Goal: Transaction & Acquisition: Purchase product/service

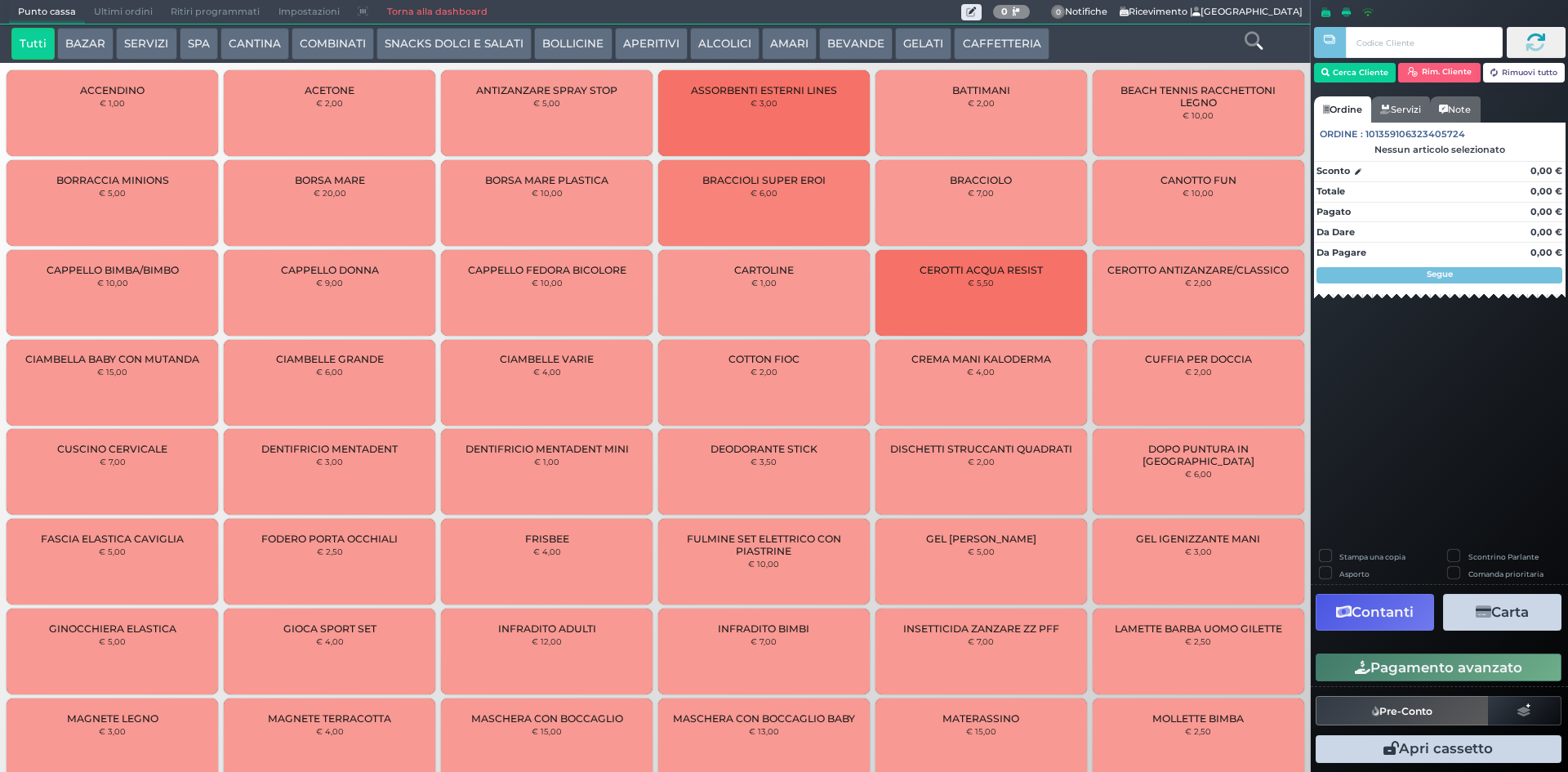
click at [918, 39] on button "GELATI" at bounding box center [923, 43] width 57 height 32
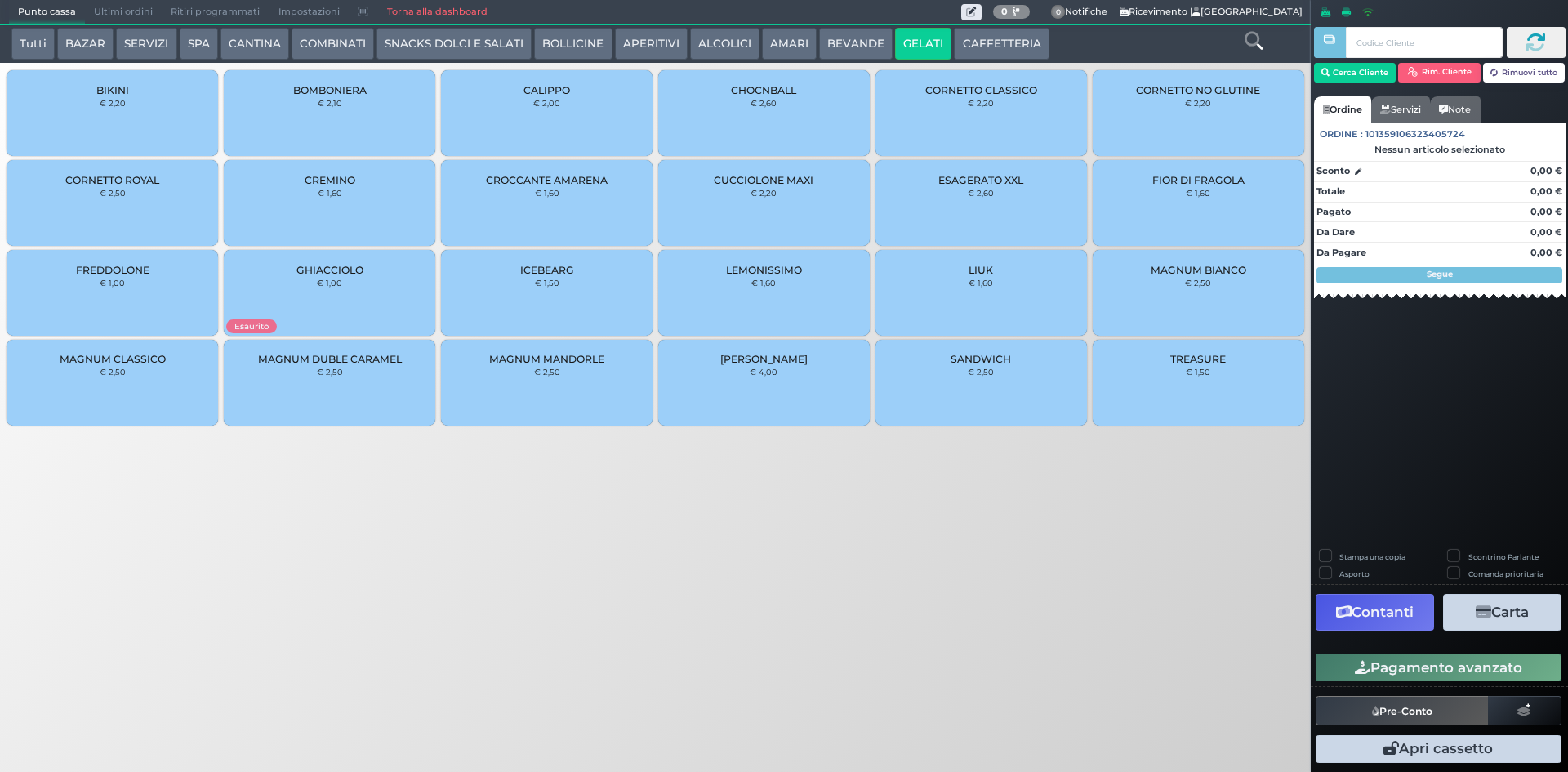
click at [477, 100] on div "CALIPPO € 2,00" at bounding box center [547, 112] width 211 height 86
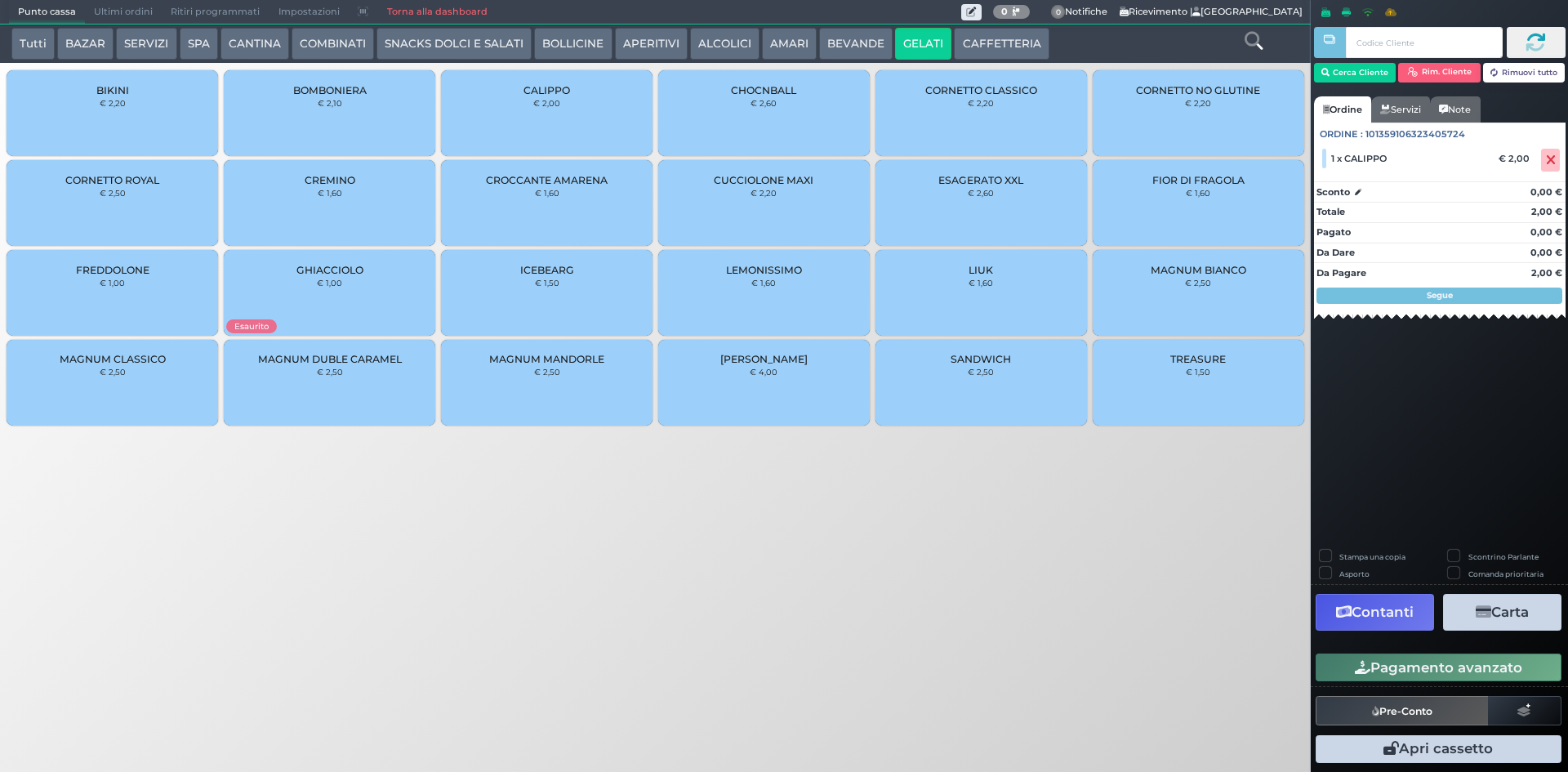
click at [1338, 651] on div "Pagamento avanzato" at bounding box center [1438, 667] width 257 height 37
click at [1340, 664] on button "Pagamento avanzato" at bounding box center [1437, 666] width 245 height 27
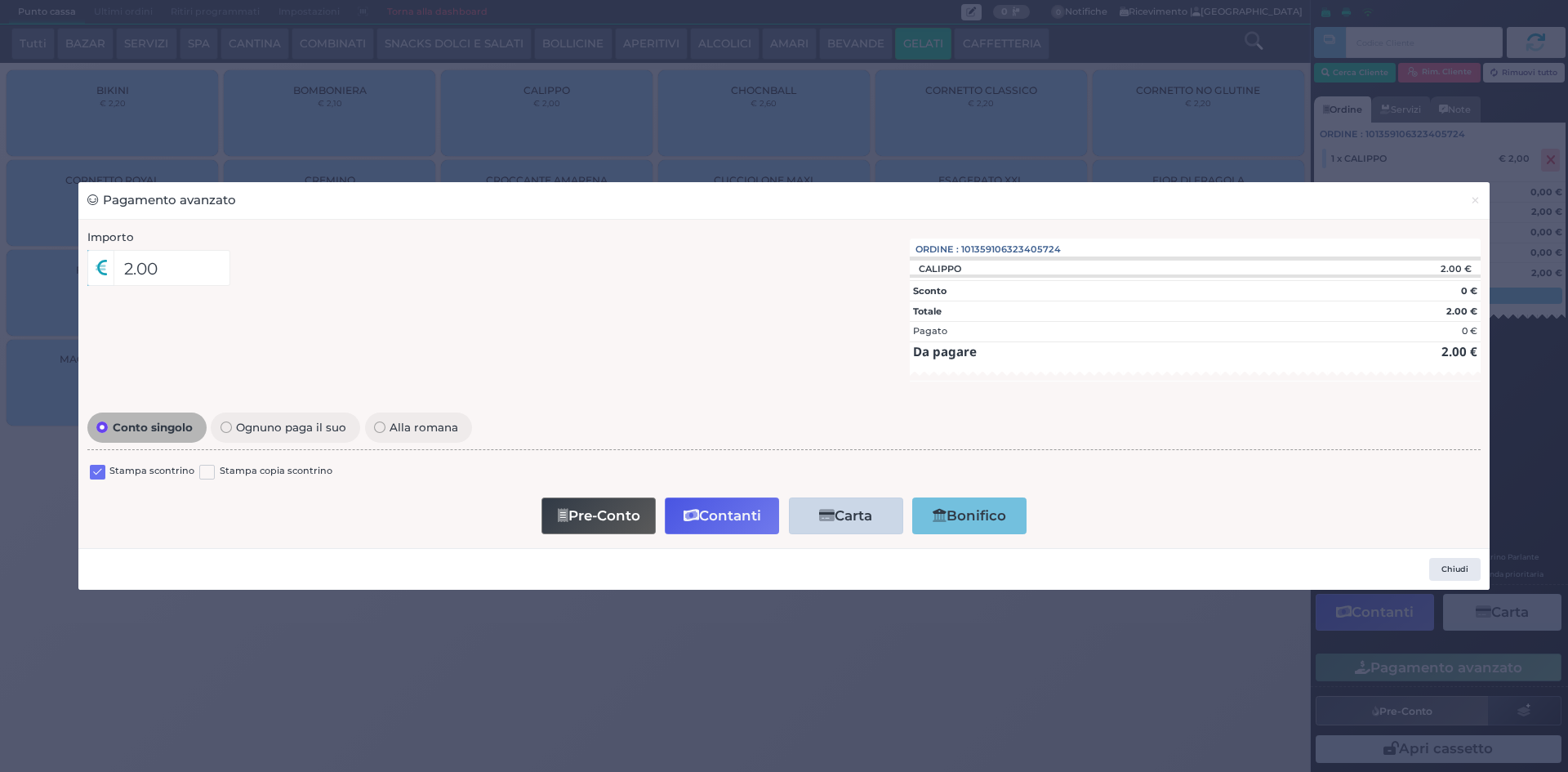
click at [103, 476] on label at bounding box center [97, 473] width 16 height 16
click at [0, 0] on input "checkbox" at bounding box center [0, 0] width 0 height 0
click at [592, 532] on button "Pre-Conto" at bounding box center [598, 516] width 114 height 37
click at [1475, 196] on span "×" at bounding box center [1475, 200] width 11 height 18
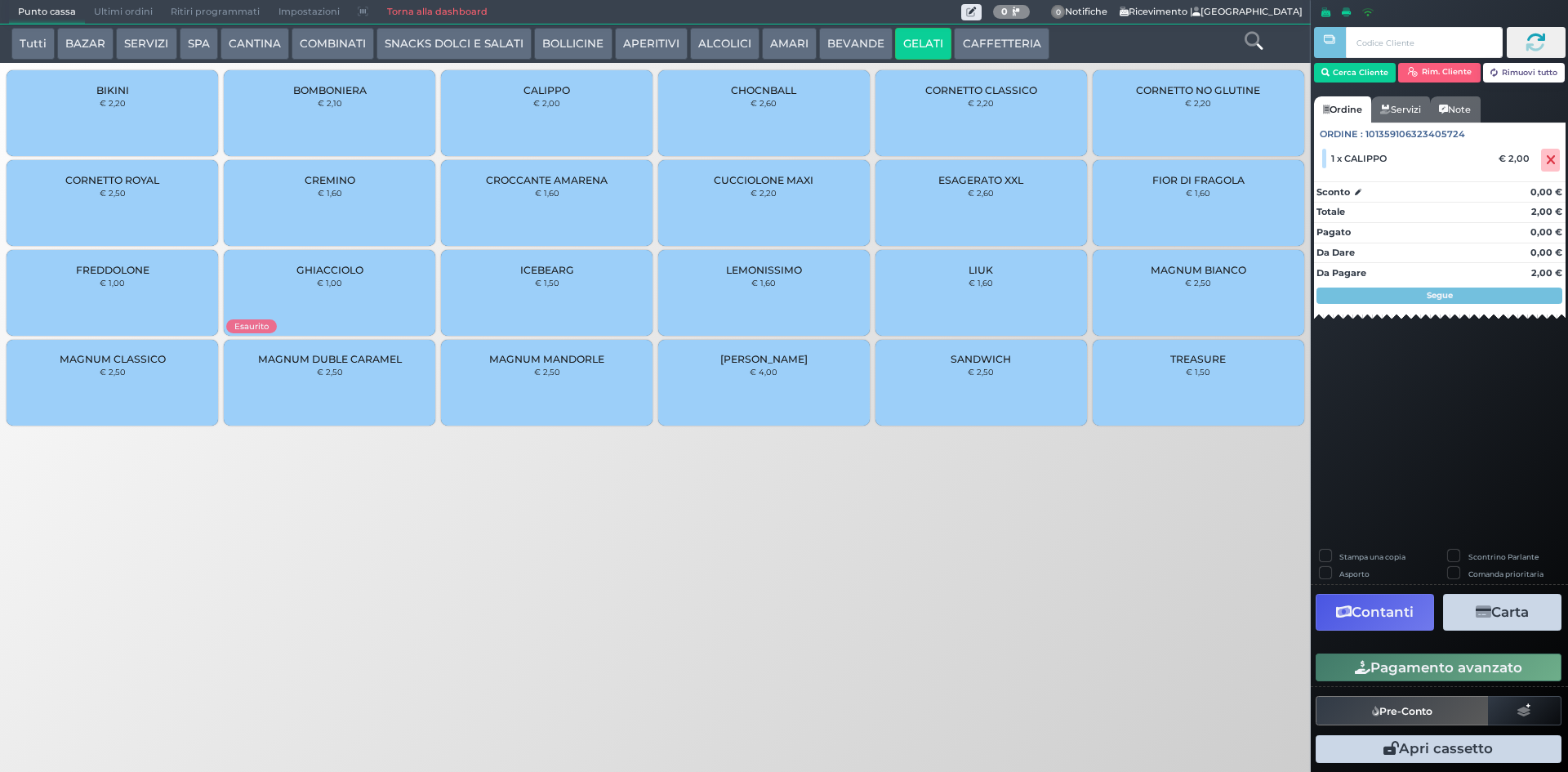
drag, startPoint x: 873, startPoint y: 44, endPoint x: 858, endPoint y: 45, distance: 15.0
click at [871, 44] on button "BEVANDE" at bounding box center [856, 43] width 73 height 32
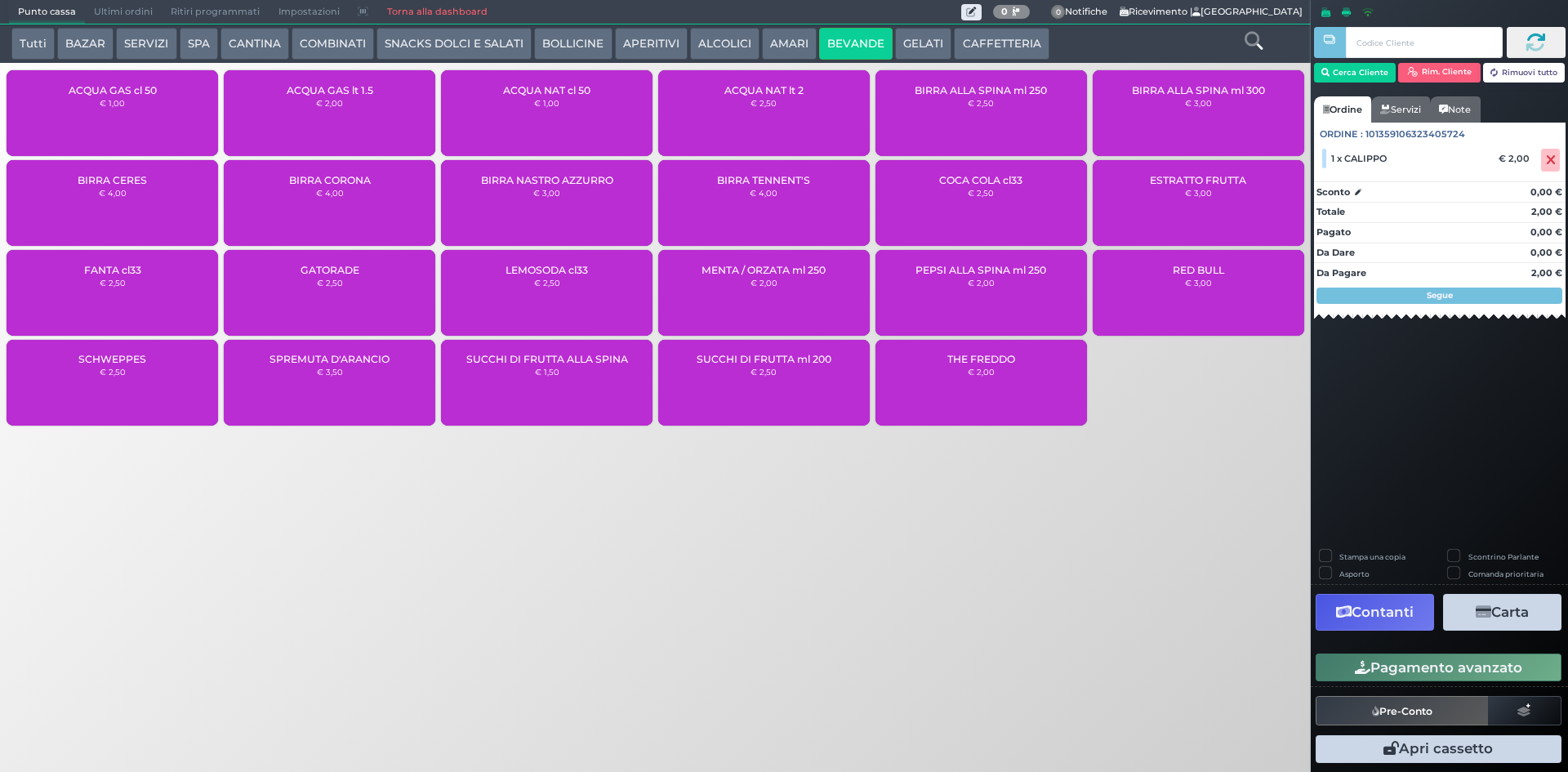
click at [986, 37] on button "CAFFETTERIA" at bounding box center [1002, 43] width 95 height 32
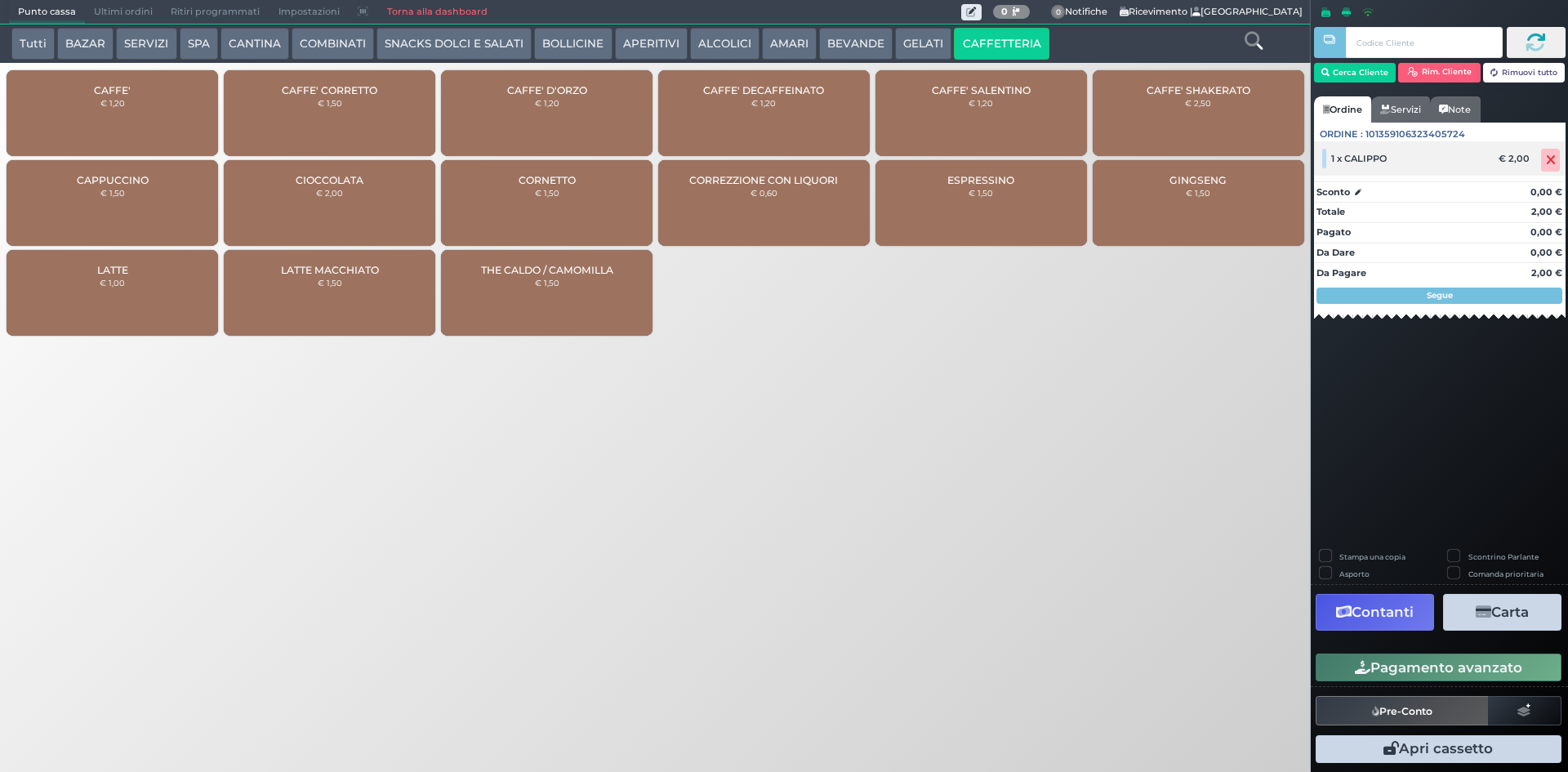
click at [1555, 160] on icon at bounding box center [1551, 160] width 10 height 1
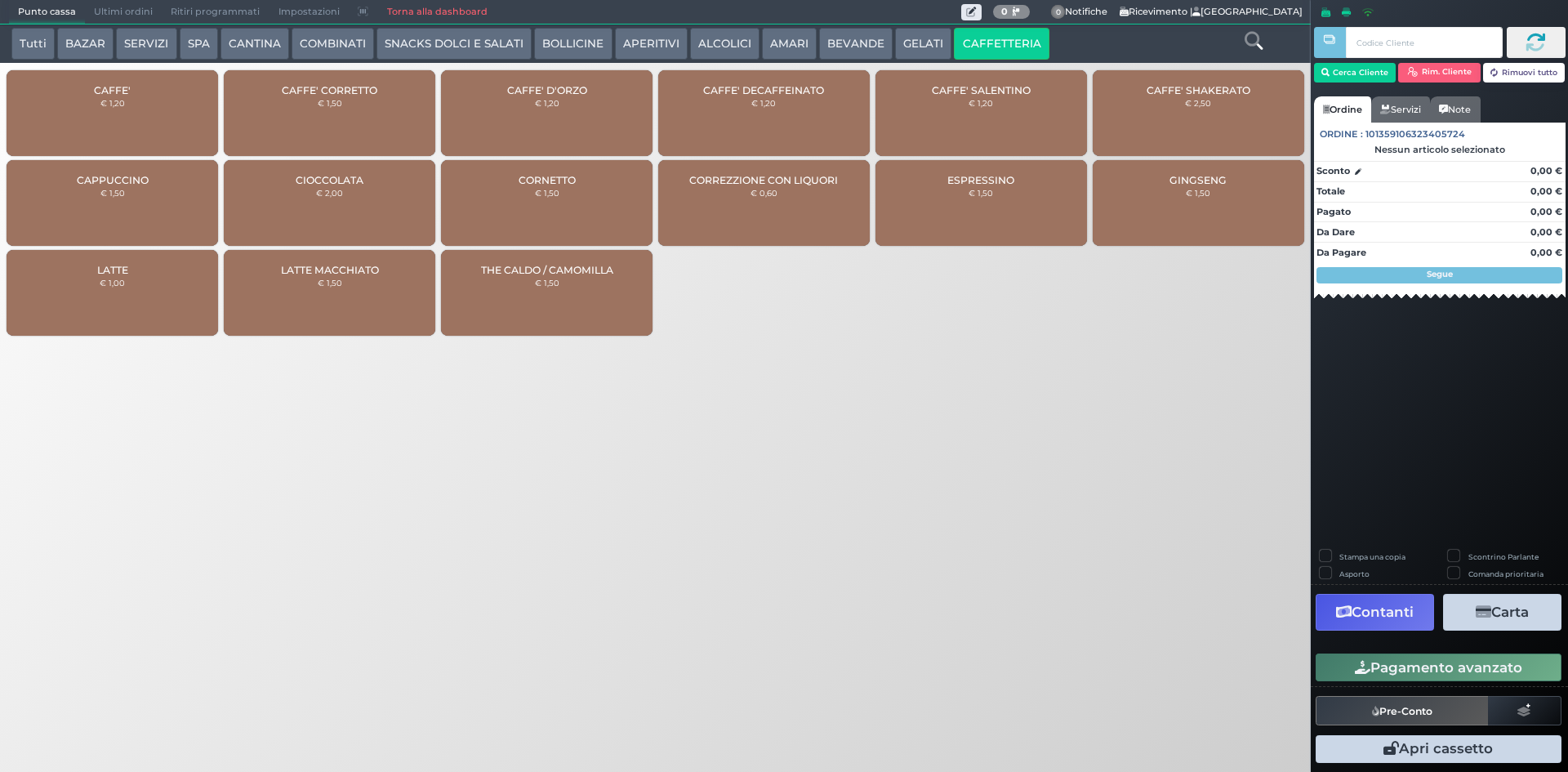
click at [44, 39] on button "Tutti" at bounding box center [33, 43] width 43 height 32
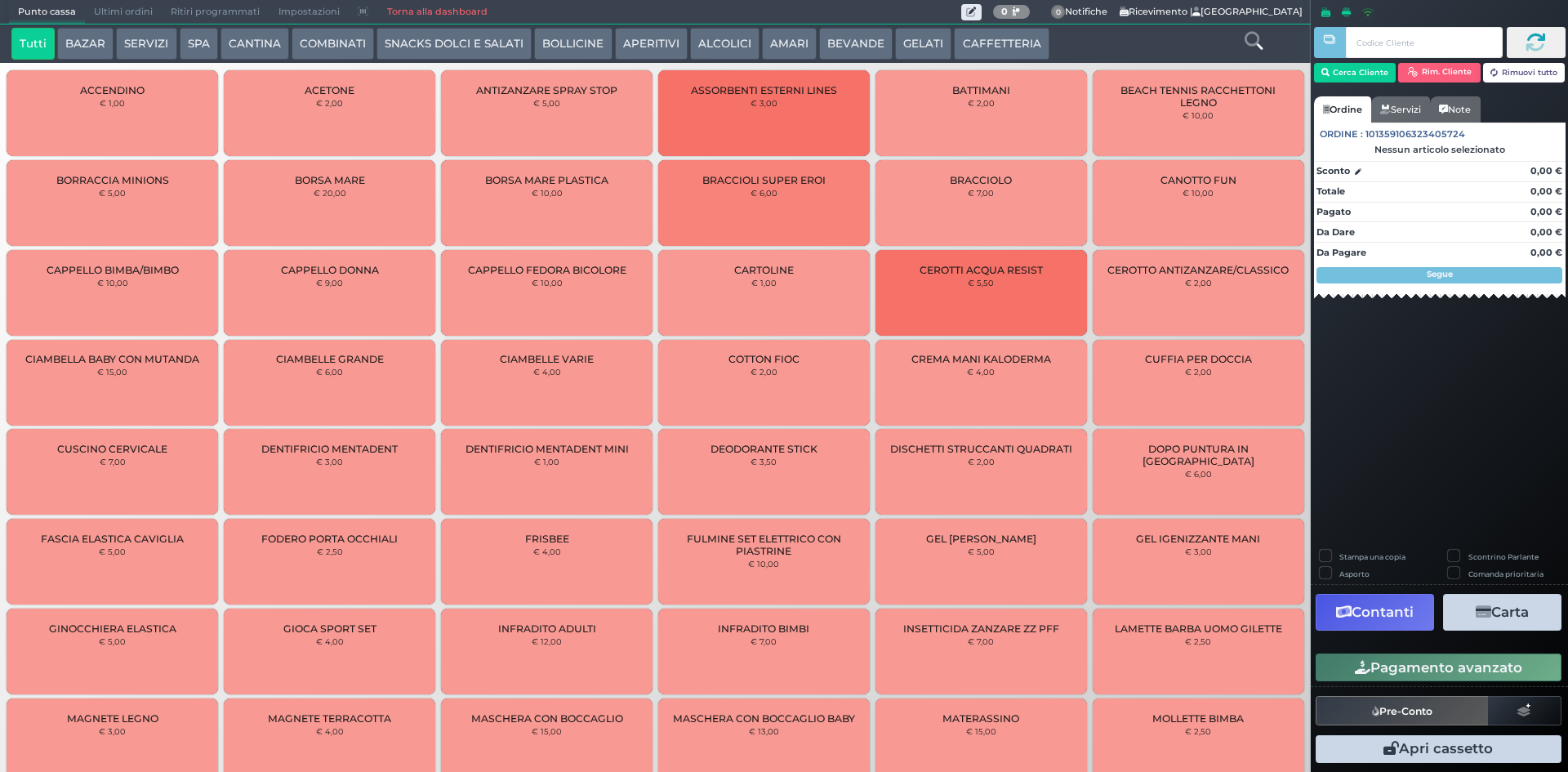
click at [827, 39] on button "BEVANDE" at bounding box center [856, 43] width 73 height 32
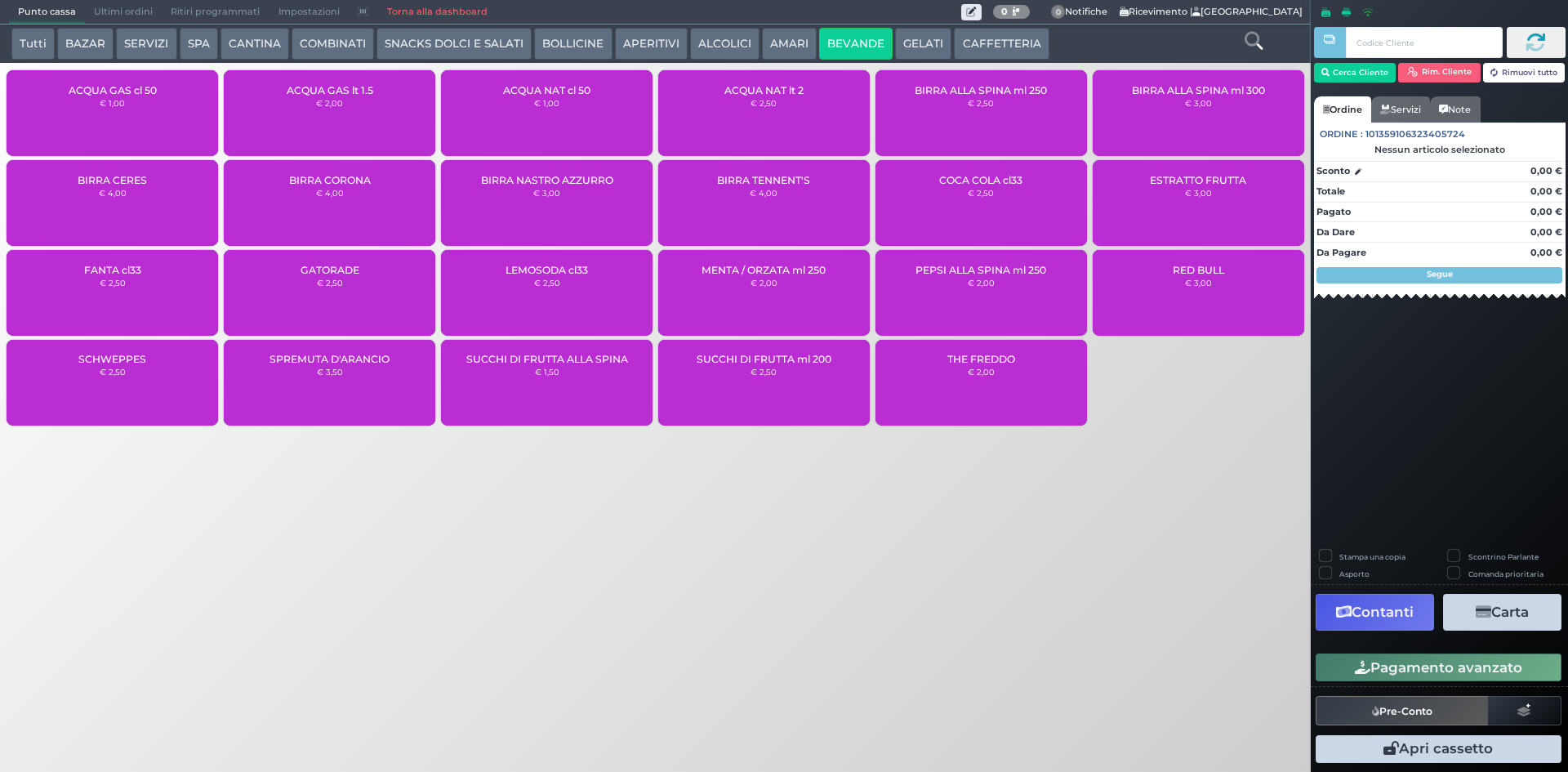
click at [556, 197] on small "€ 3,00" at bounding box center [547, 193] width 27 height 10
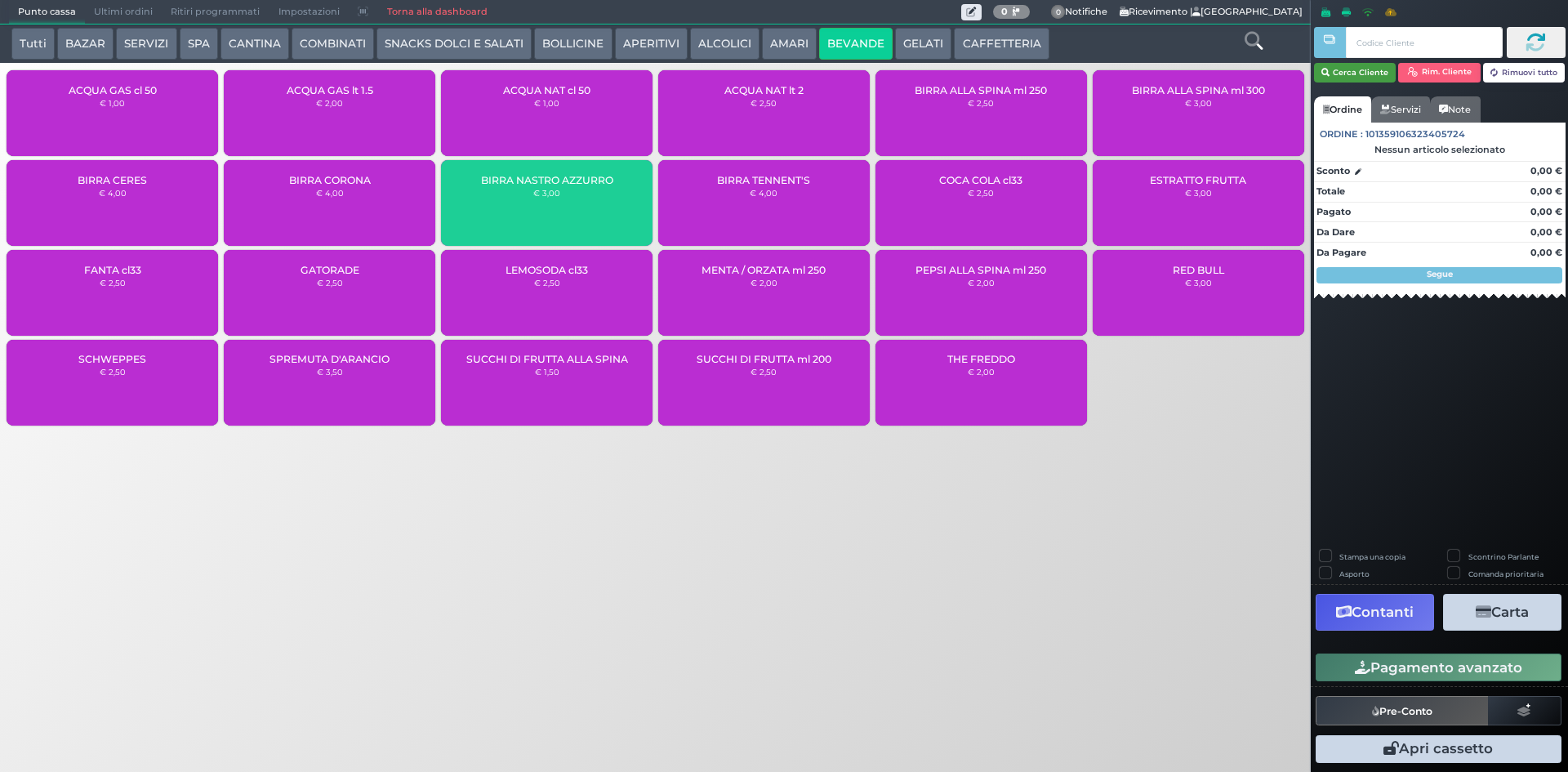
click at [1353, 67] on button "Cerca Cliente" at bounding box center [1354, 73] width 82 height 20
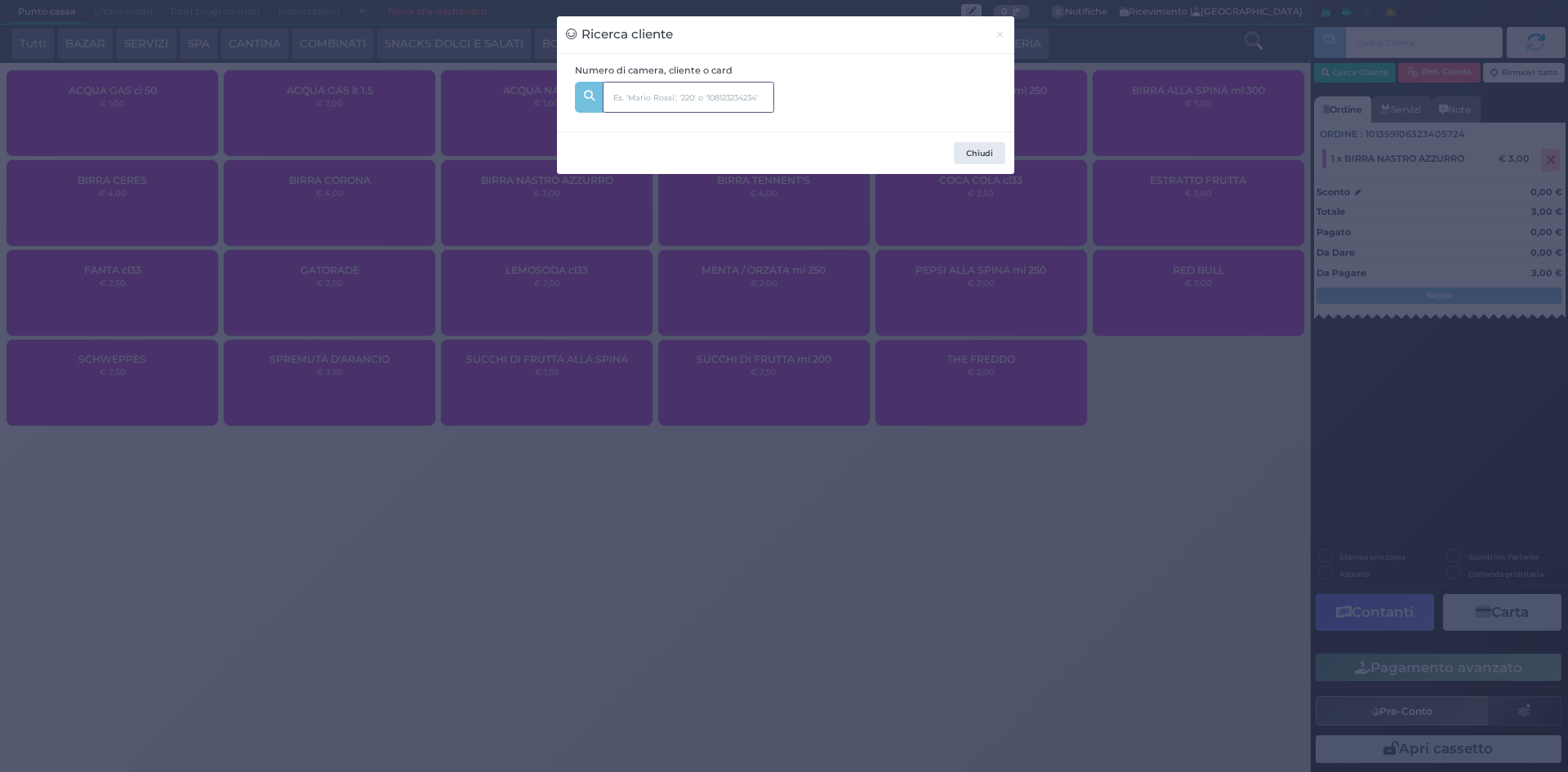
click at [755, 105] on input "text" at bounding box center [688, 96] width 171 height 31
type input "116"
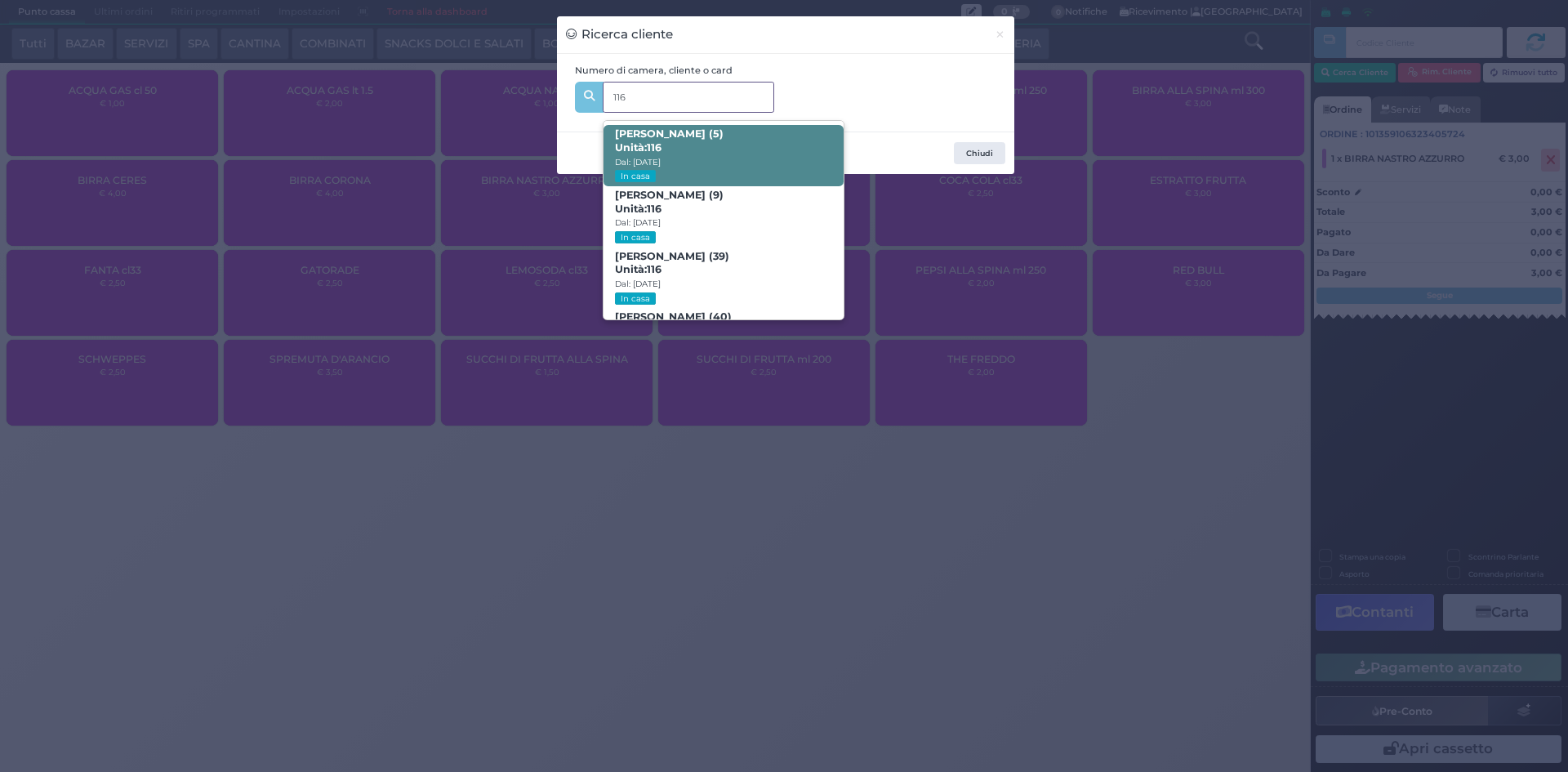
scroll to position [77, 0]
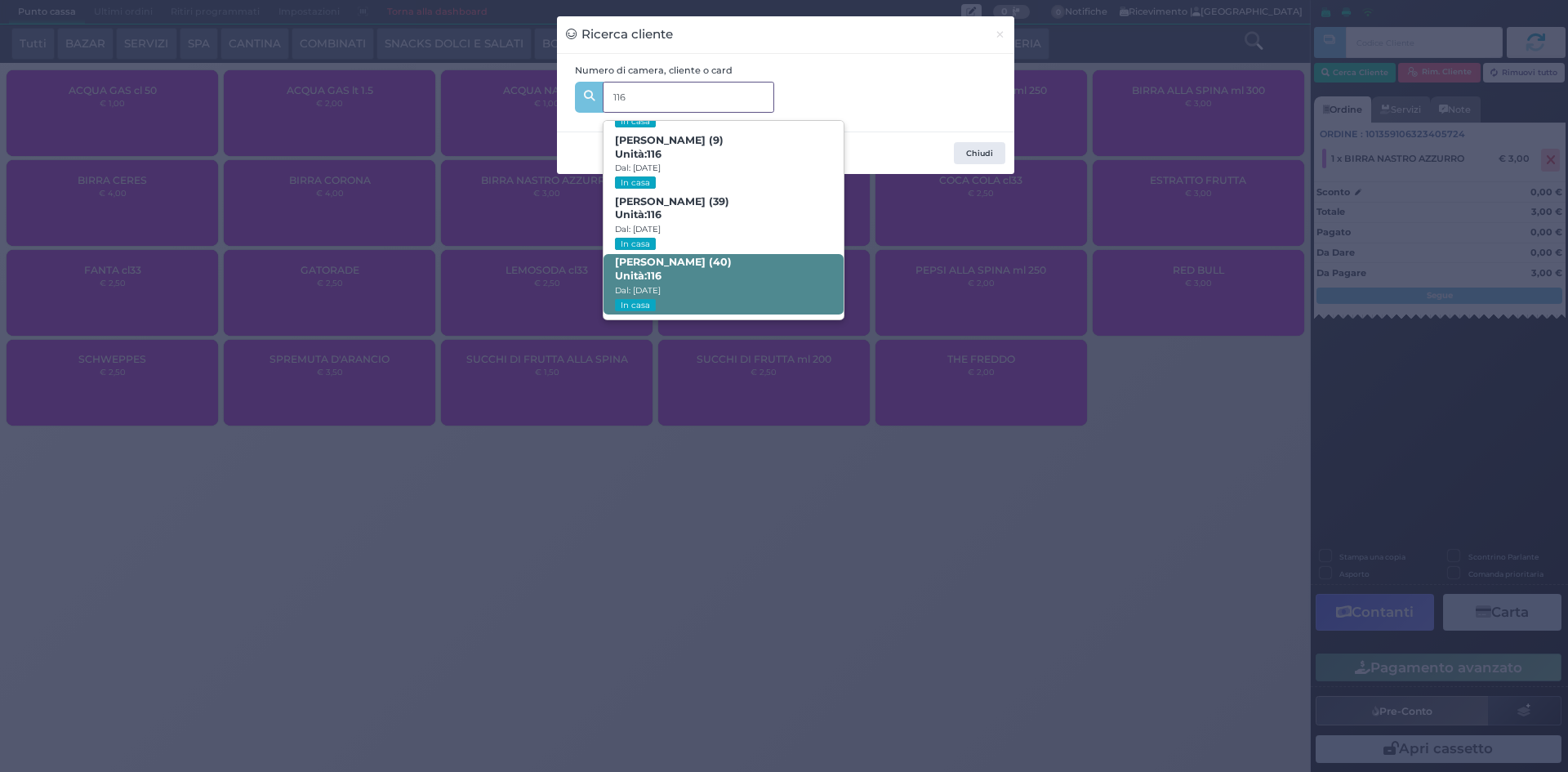
click at [739, 261] on span "[PERSON_NAME] (40) Unità: 116 Dal: [DATE] In casa" at bounding box center [723, 285] width 240 height 62
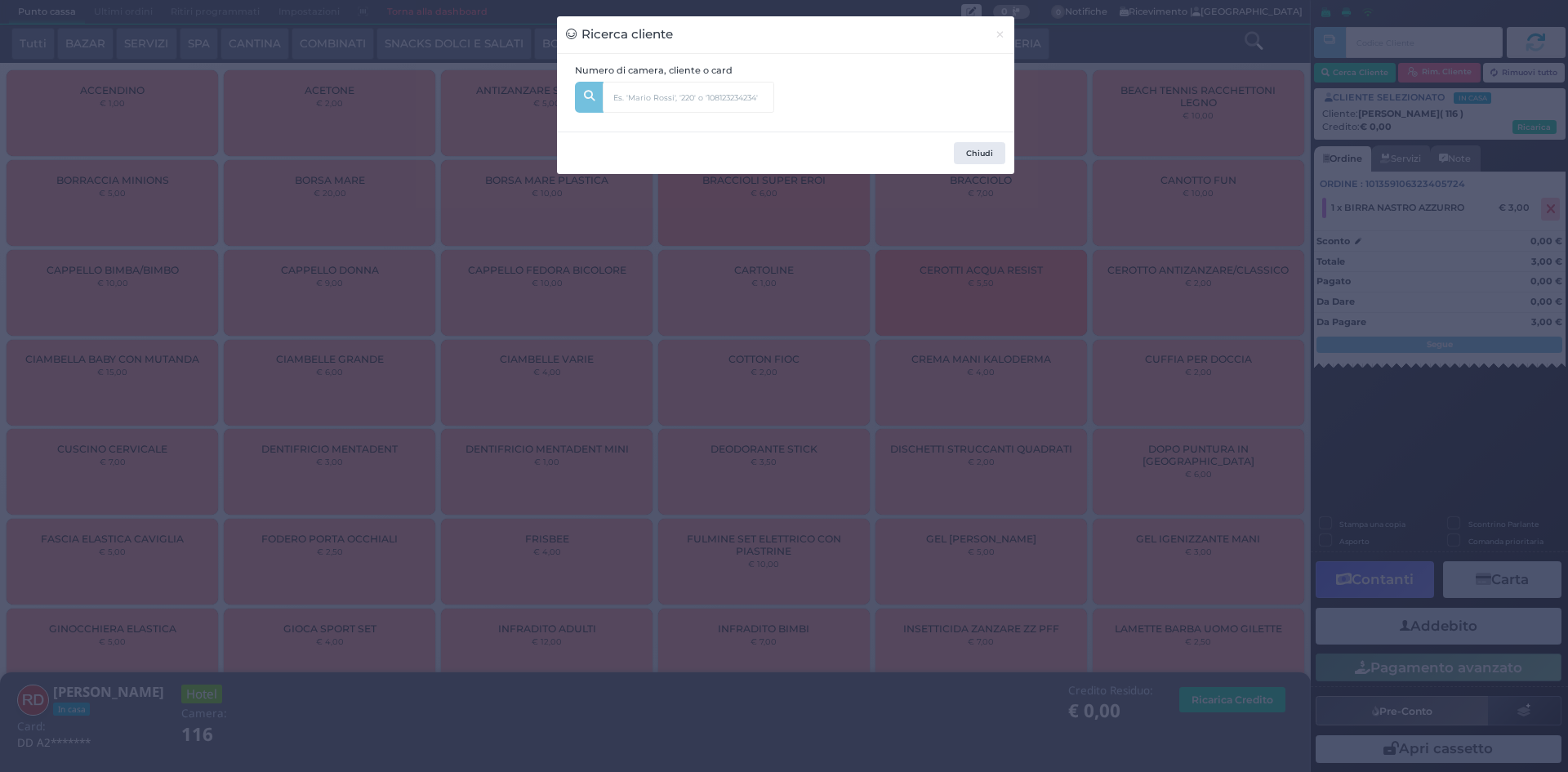
click at [1060, 239] on div "Ricerca cliente × Numero di camera, cliente o card 116 [PERSON_NAME] (5) Unità:…" at bounding box center [784, 386] width 1568 height 772
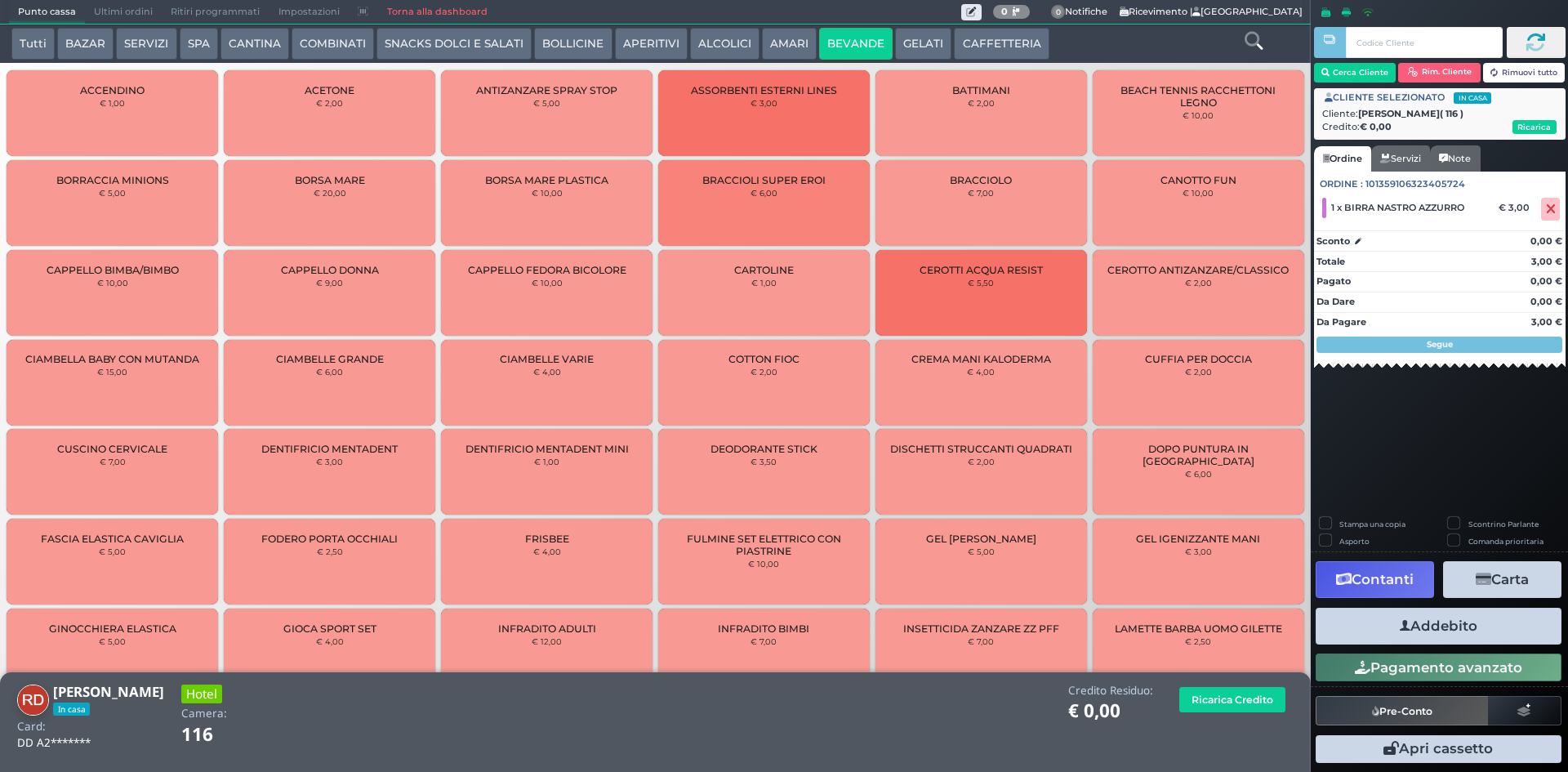
click at [1488, 636] on button "Addebito" at bounding box center [1437, 626] width 245 height 37
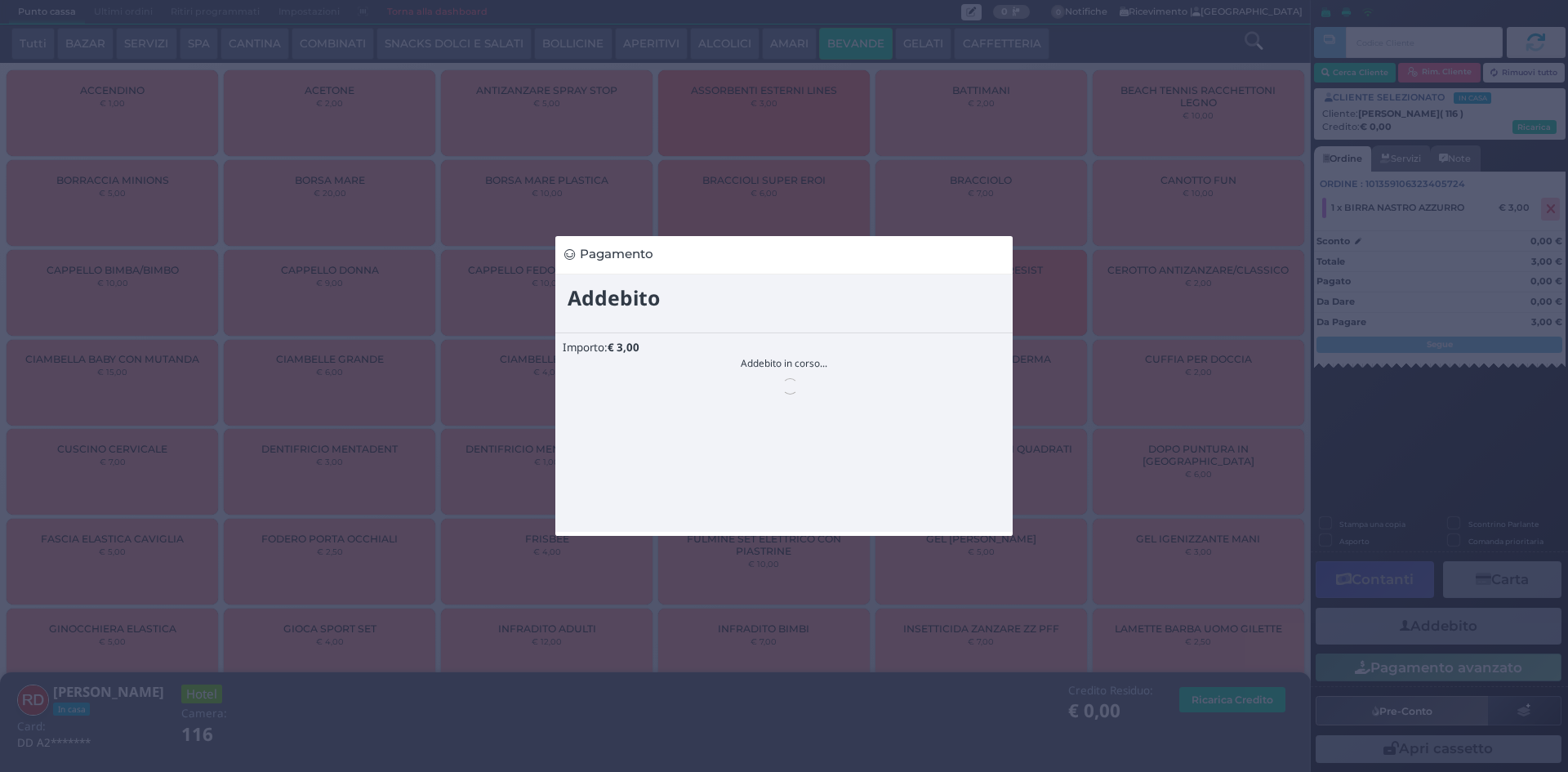
scroll to position [0, 0]
